Goal: Transaction & Acquisition: Purchase product/service

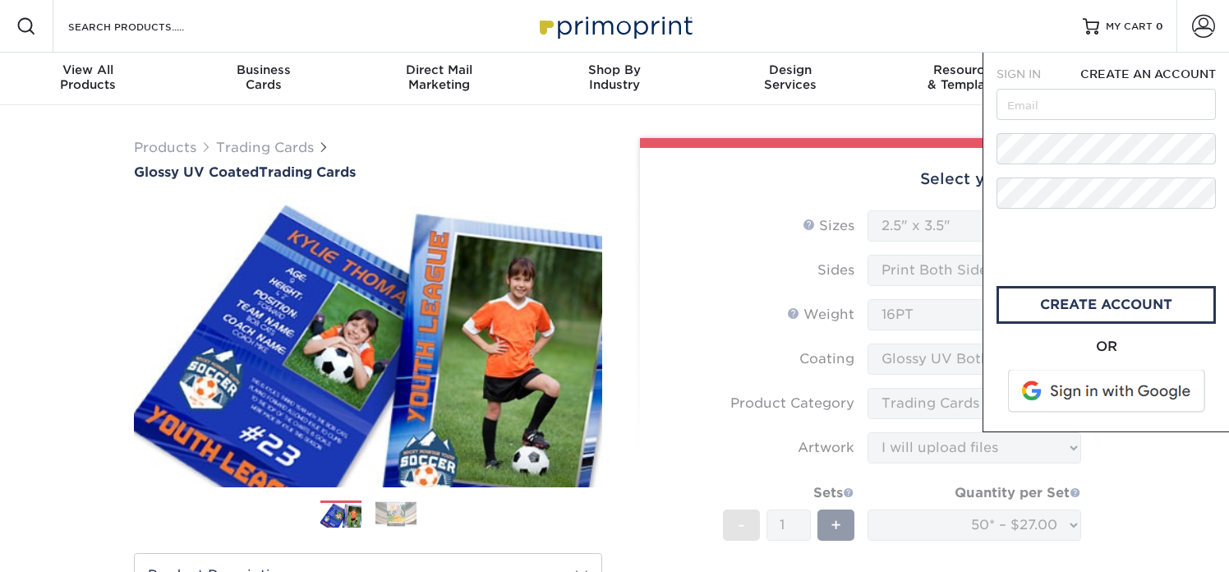
select select "2.50x3.50"
select select "c2f9bce9-36c2-409d-b101-c29d9d031e18"
select select "upload"
select select "50* – $27.00"
select select "39596162-017c-462f-bc43-9f550c8c2591"
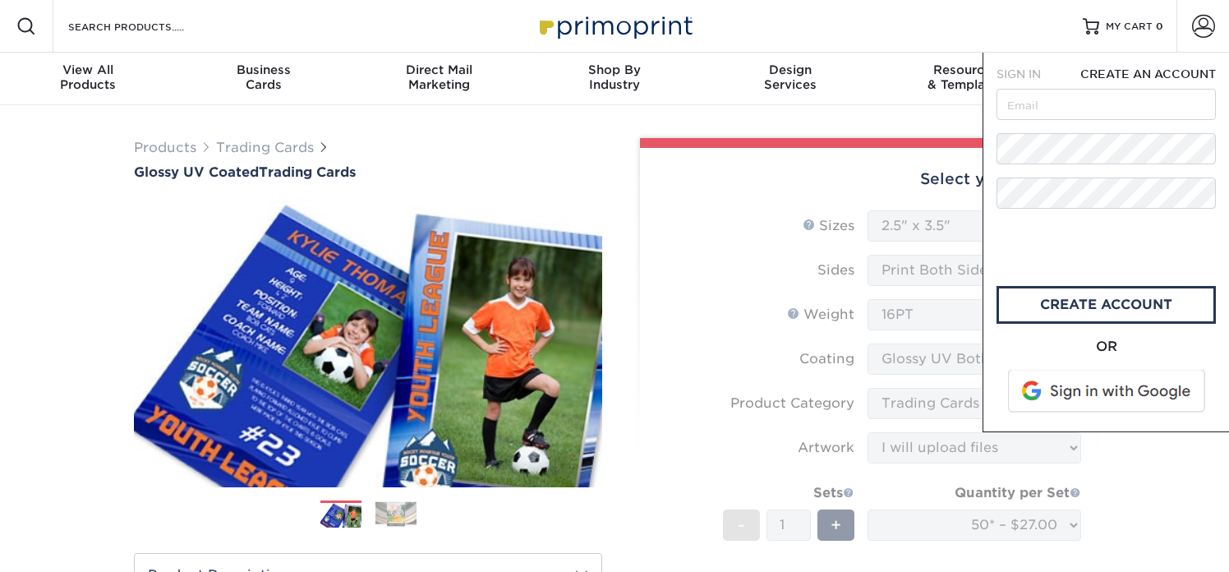
select select "286804"
select select "13"
click at [394, 514] on img at bounding box center [395, 513] width 41 height 25
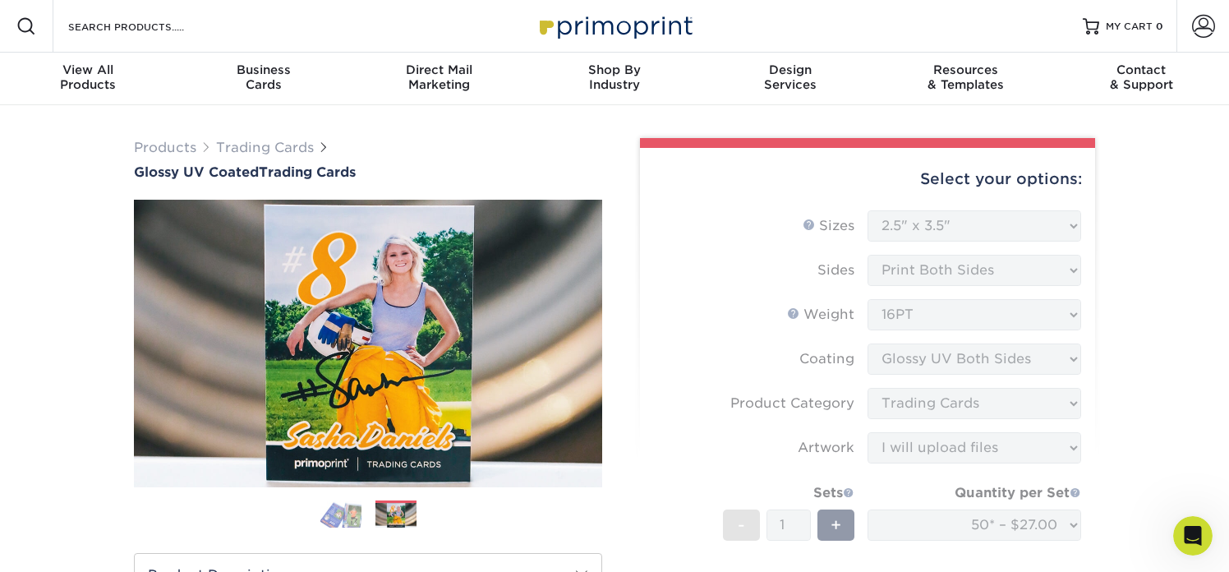
click at [338, 511] on img at bounding box center [340, 513] width 41 height 29
